Goal: Information Seeking & Learning: Learn about a topic

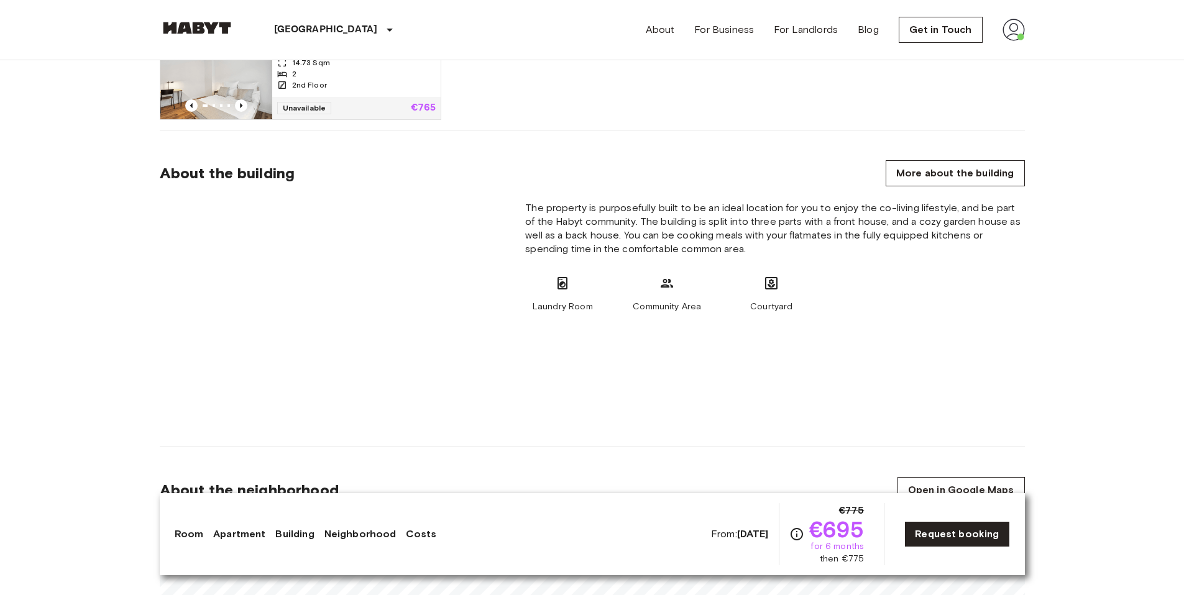
scroll to position [1213, 0]
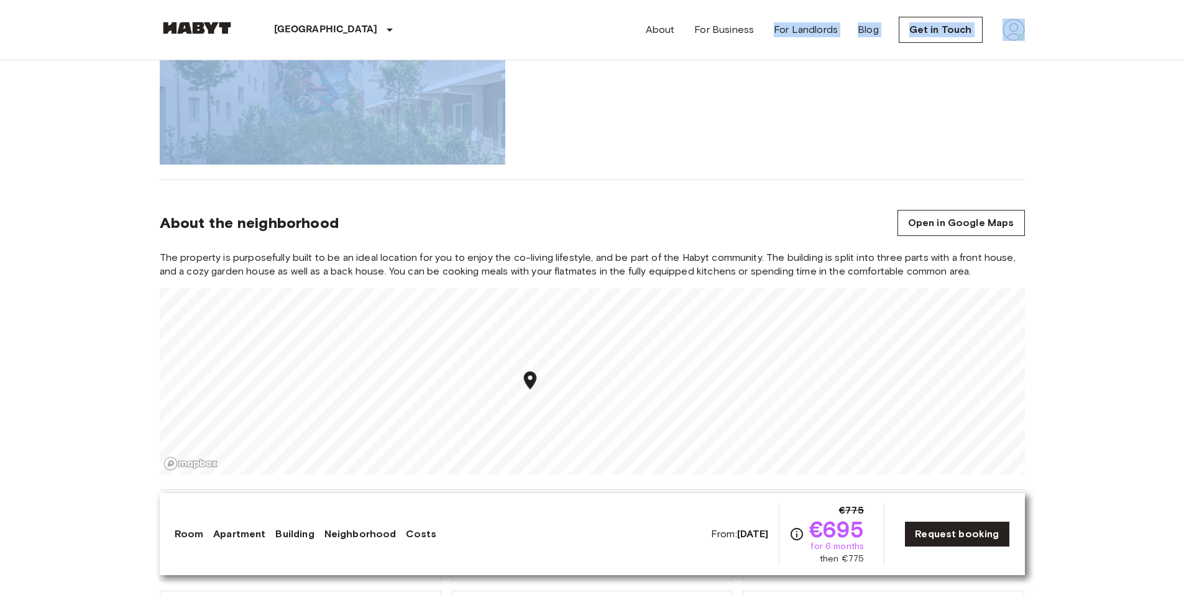
drag, startPoint x: 732, startPoint y: 158, endPoint x: 737, endPoint y: 45, distance: 112.6
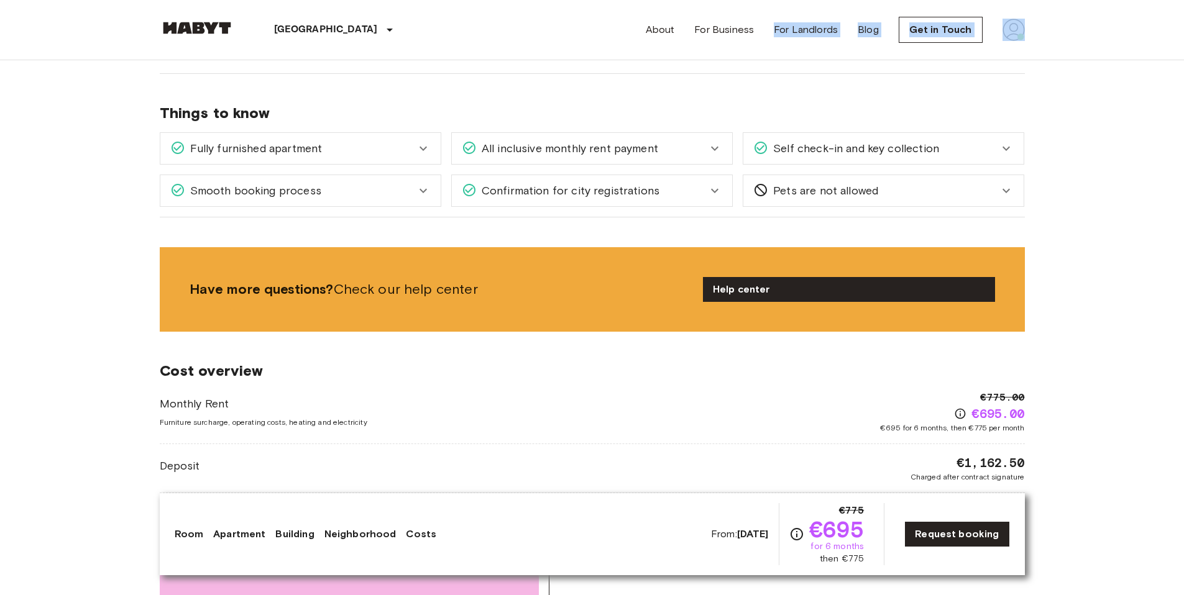
scroll to position [1654, 0]
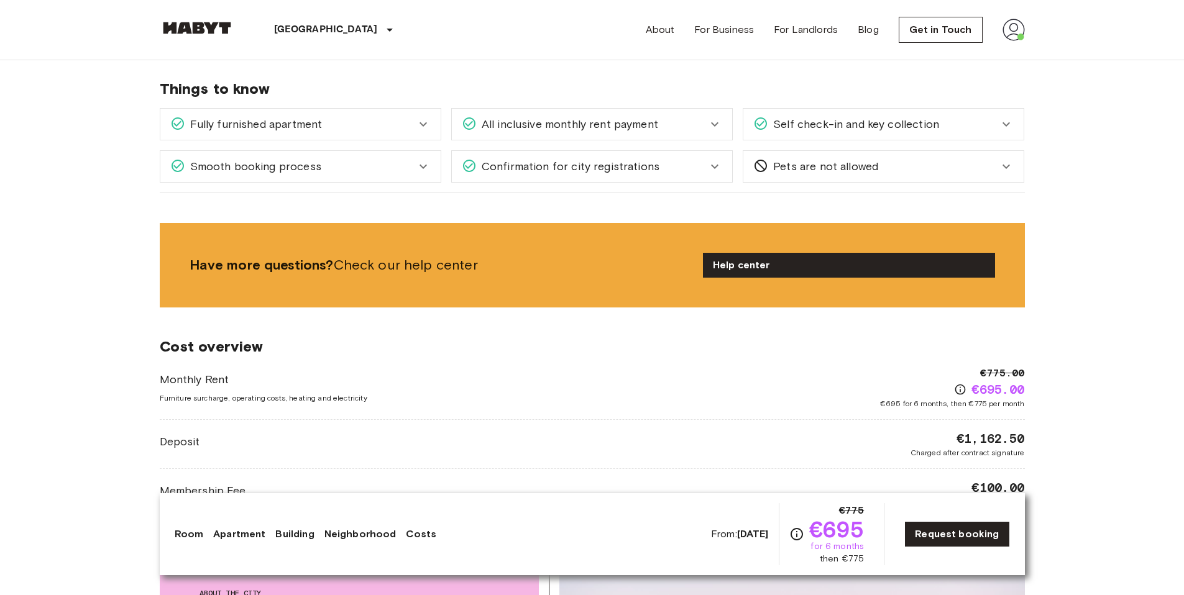
click at [1113, 335] on body "[GEOGRAPHIC_DATA] [GEOGRAPHIC_DATA] [GEOGRAPHIC_DATA] [GEOGRAPHIC_DATA] [GEOGRA…" at bounding box center [592, 289] width 1184 height 3886
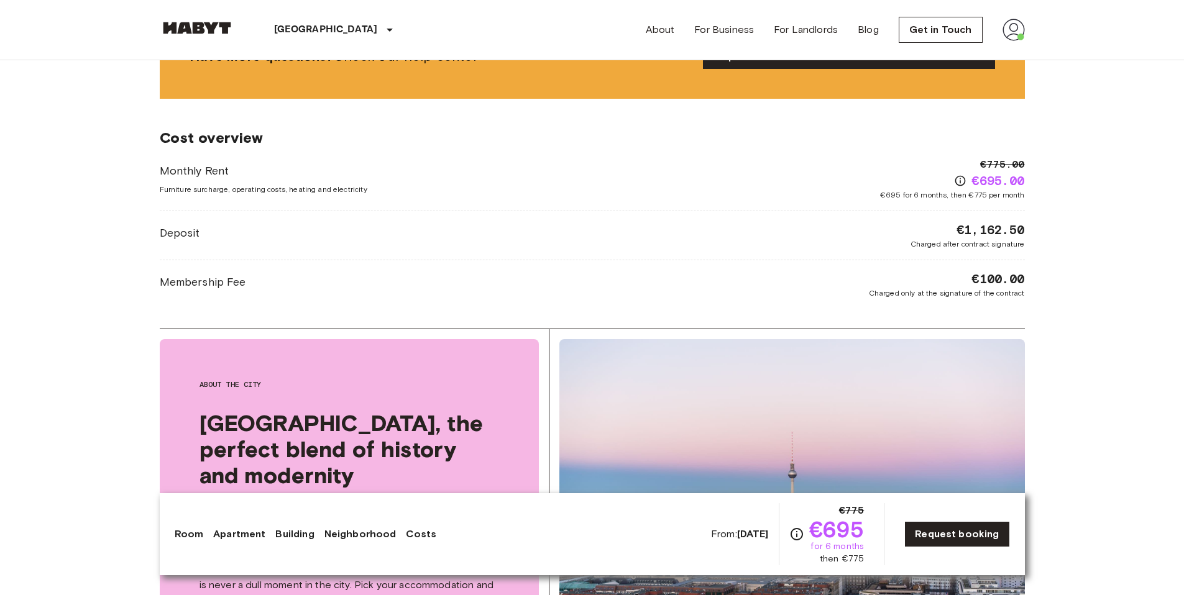
scroll to position [0, 0]
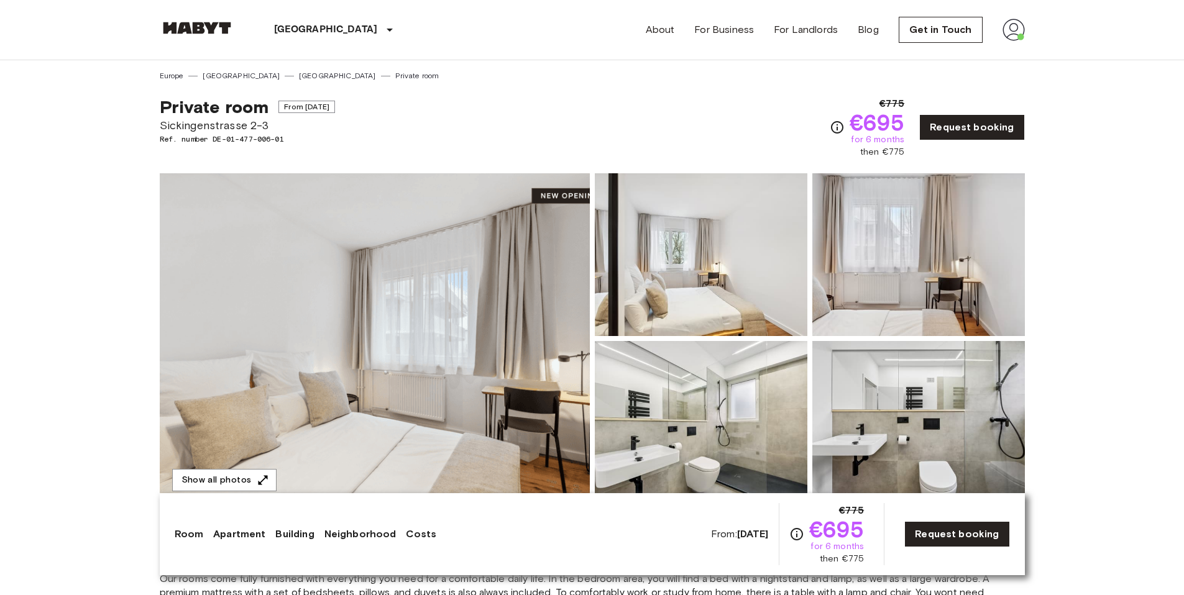
click at [392, 388] on img at bounding box center [375, 338] width 430 height 331
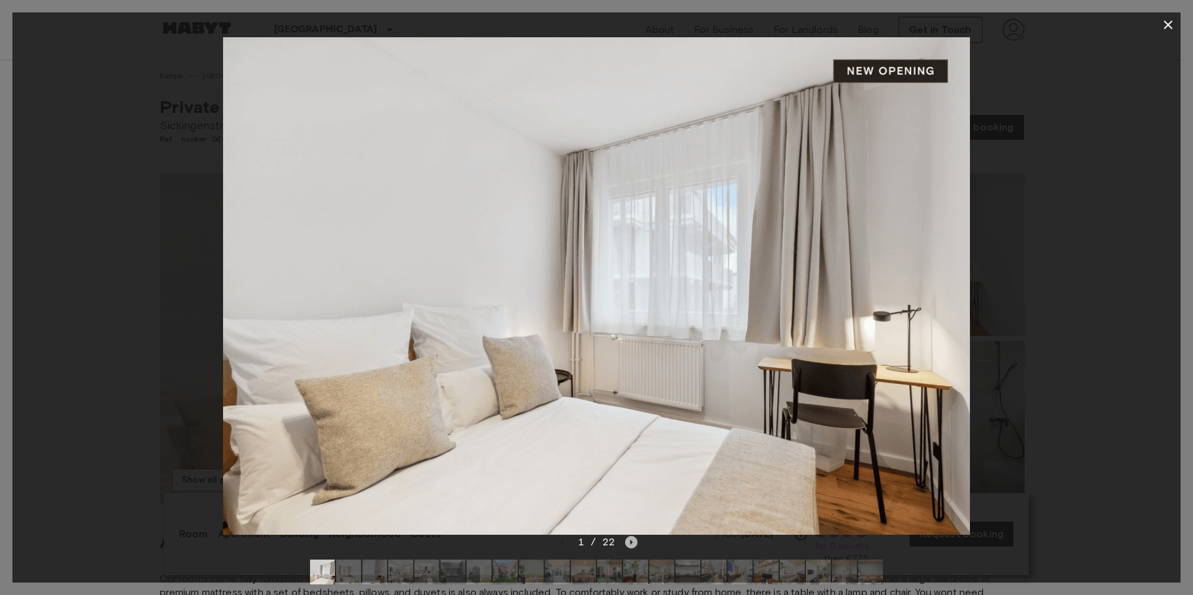
click at [634, 541] on icon "Next image" at bounding box center [631, 542] width 12 height 12
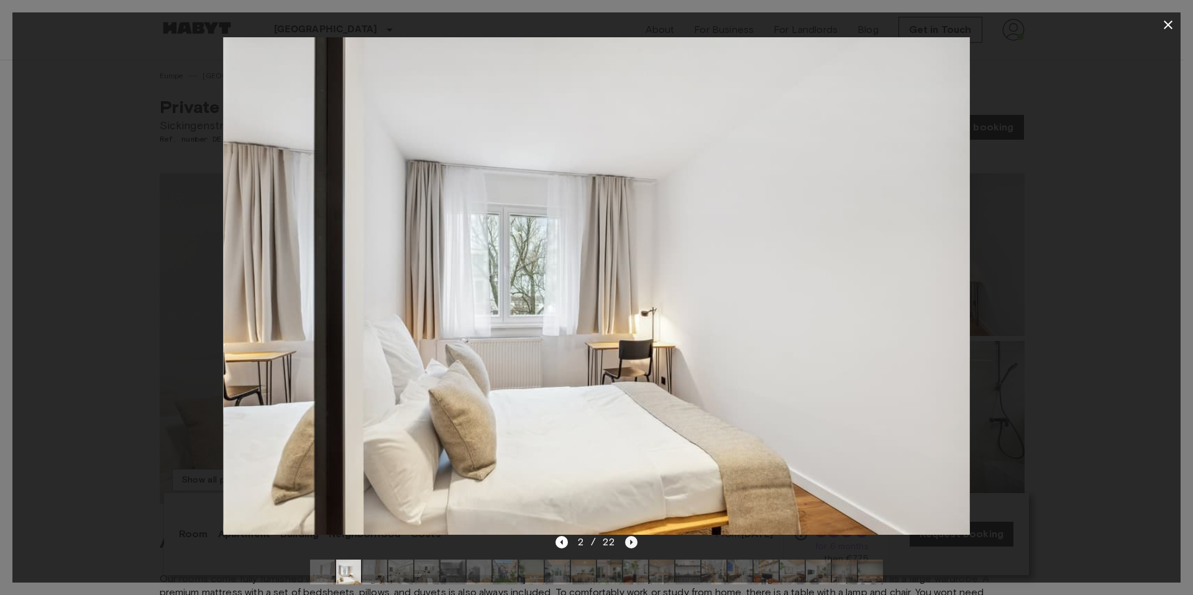
click at [634, 541] on icon "Next image" at bounding box center [631, 542] width 12 height 12
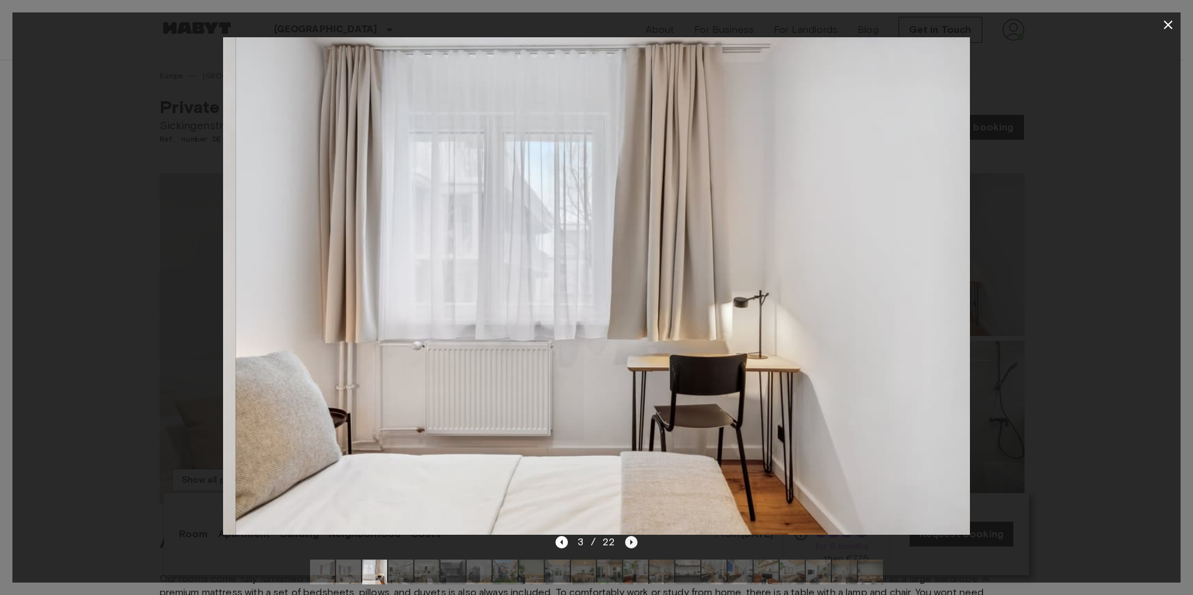
click at [634, 541] on icon "Next image" at bounding box center [631, 542] width 12 height 12
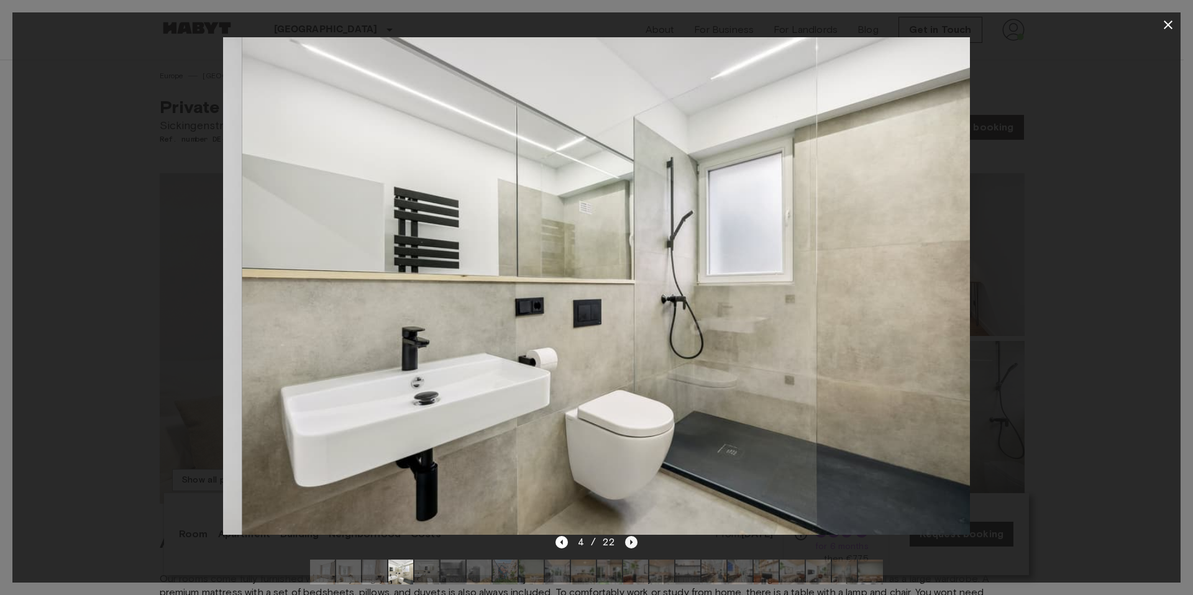
click at [634, 541] on icon "Next image" at bounding box center [631, 542] width 12 height 12
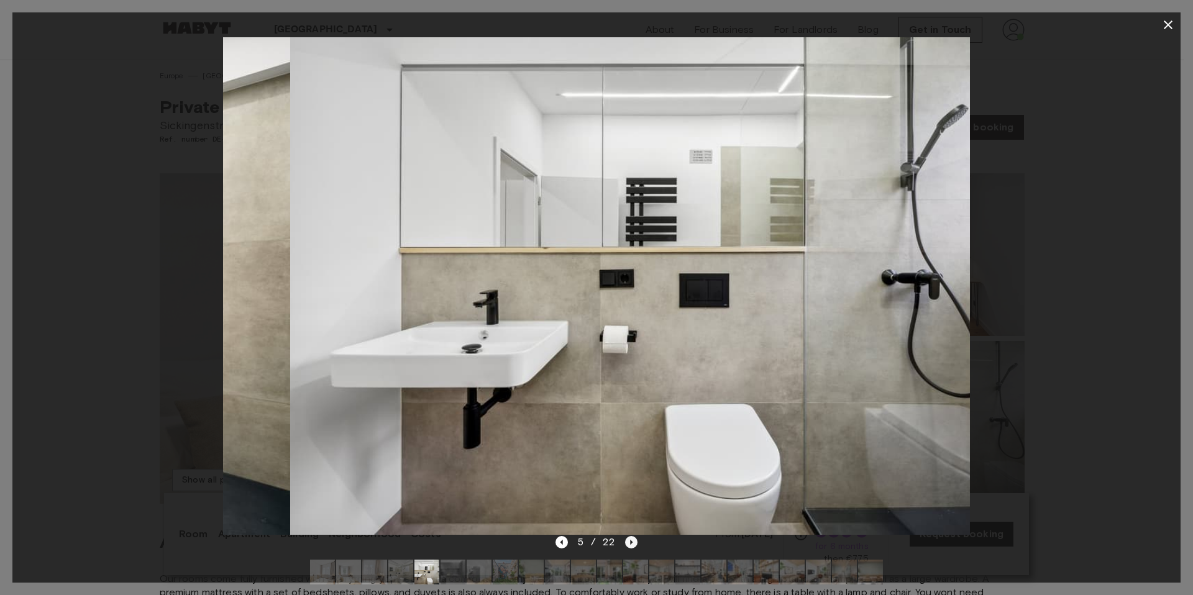
click at [634, 541] on icon "Next image" at bounding box center [631, 542] width 12 height 12
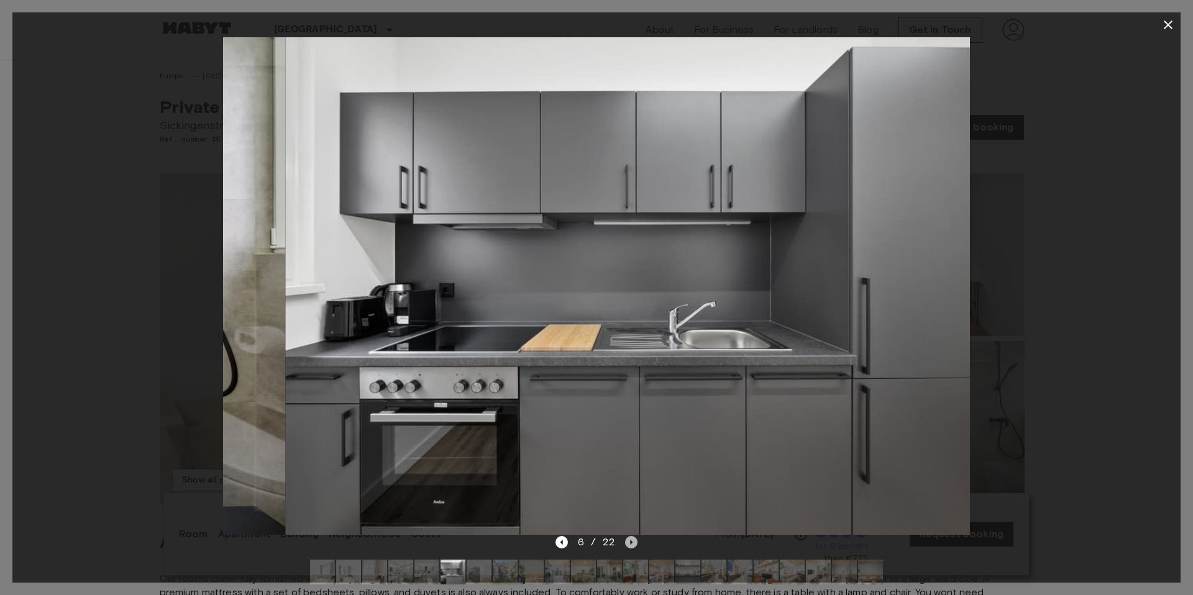
click at [634, 541] on icon "Next image" at bounding box center [631, 542] width 12 height 12
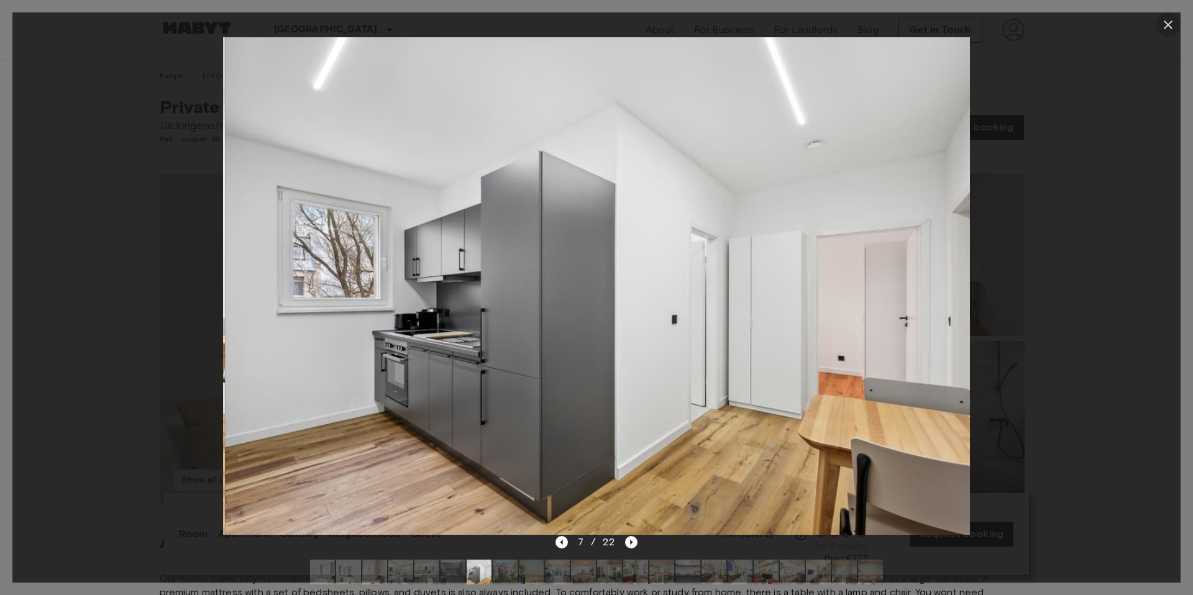
click at [1166, 21] on icon "button" at bounding box center [1168, 24] width 15 height 15
